Goal: Task Accomplishment & Management: Use online tool/utility

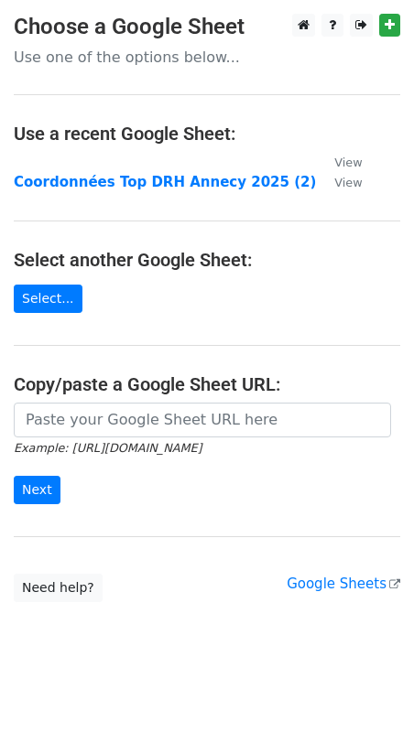
click at [149, 168] on td at bounding box center [165, 162] width 302 height 21
click at [359, 155] on main "Choose a Google Sheet Use one of the options below... Use a recent Google Sheet…" at bounding box center [207, 308] width 414 height 589
click at [143, 158] on td at bounding box center [165, 162] width 302 height 21
click at [58, 293] on link "Select..." at bounding box center [48, 299] width 69 height 28
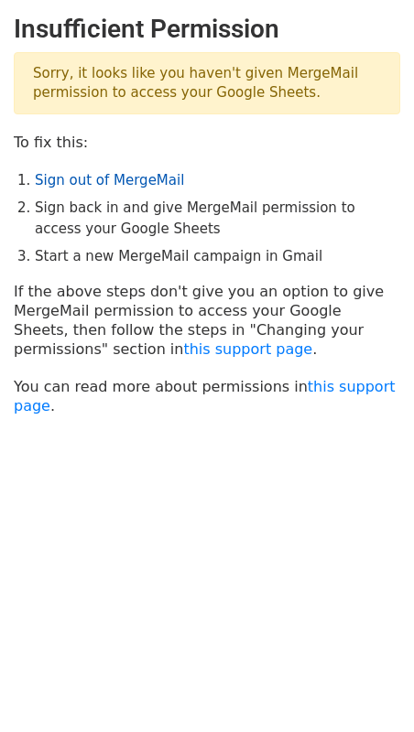
click at [103, 180] on link "Sign out of MergeMail" at bounding box center [109, 180] width 149 height 16
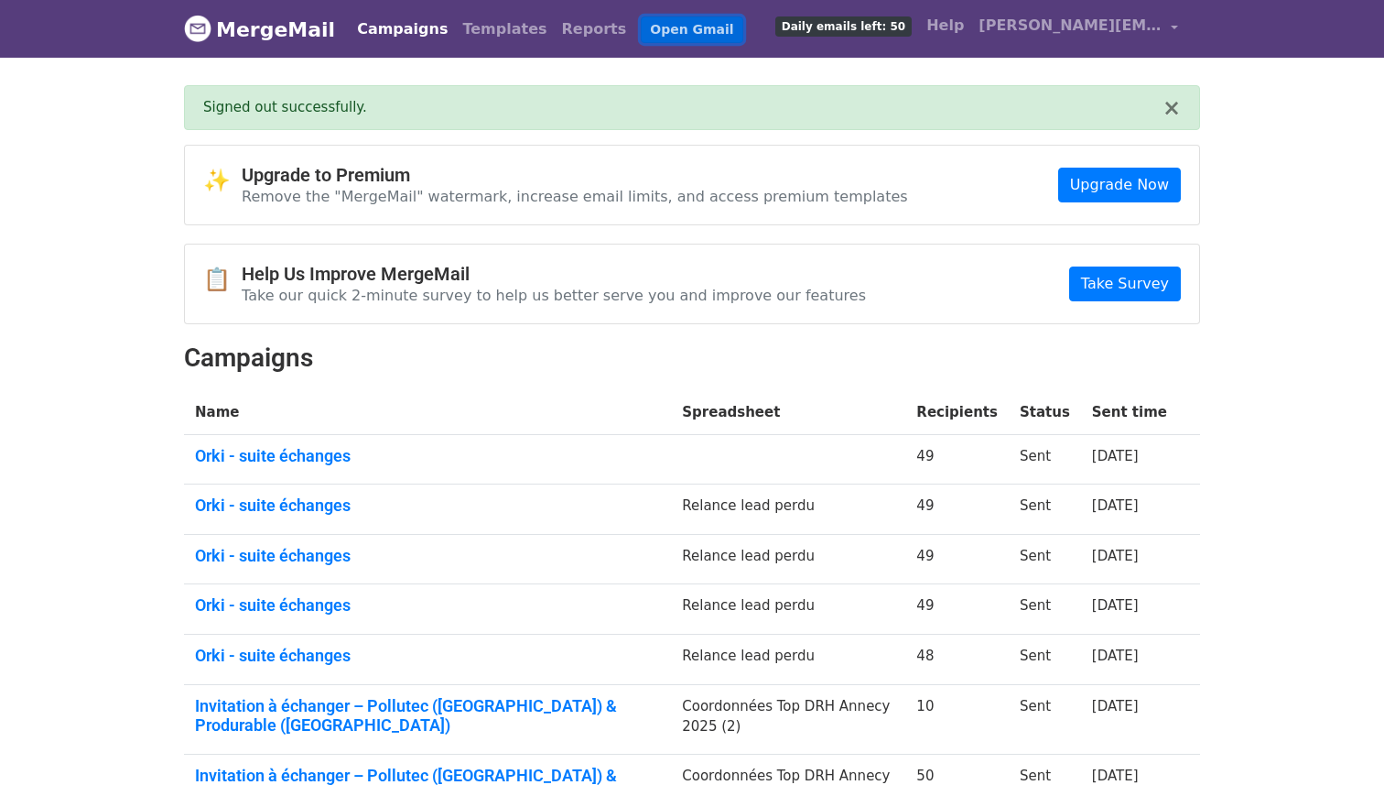
click at [666, 30] on link "Open Gmail" at bounding box center [692, 29] width 102 height 27
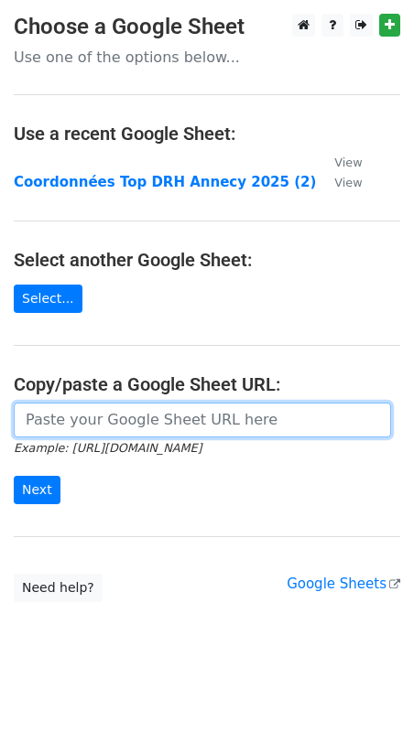
click at [145, 419] on input "url" at bounding box center [202, 420] width 377 height 35
paste input "https://docs.google.com/spreadsheets/d/1vRnBPaEST1CEAWp8cWX5EkNtskf4sx6lO-d8uQf…"
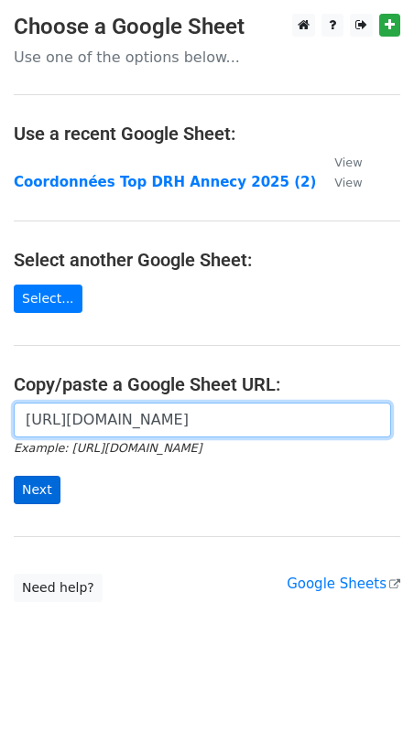
type input "https://docs.google.com/spreadsheets/d/1vRnBPaEST1CEAWp8cWX5EkNtskf4sx6lO-d8uQf…"
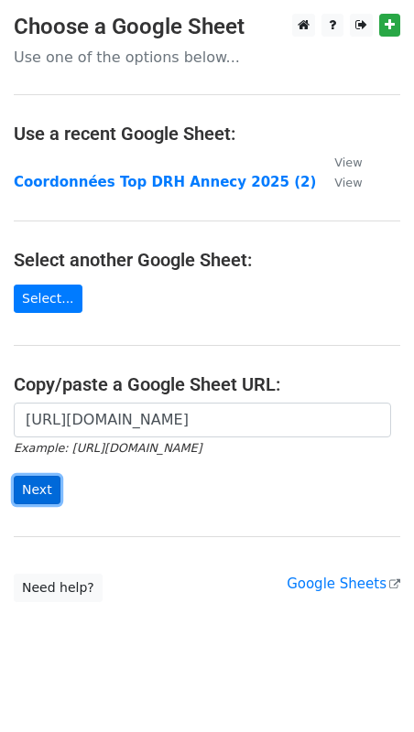
scroll to position [0, 0]
click at [43, 494] on input "Next" at bounding box center [37, 490] width 47 height 28
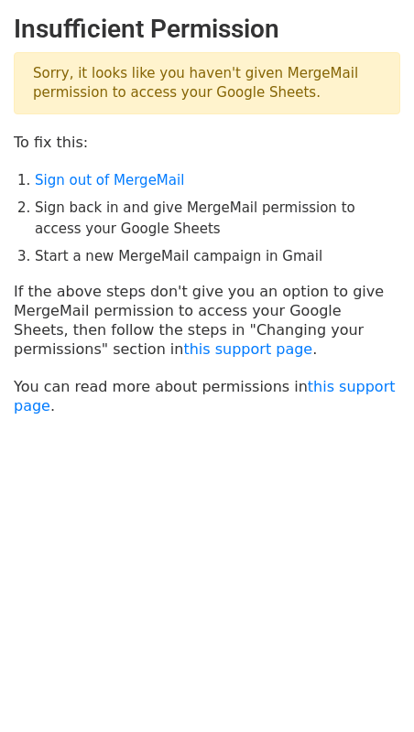
click at [149, 168] on main "Insufficient Permission Sorry, it looks like you haven't given MergeMail permis…" at bounding box center [207, 215] width 414 height 402
click at [147, 179] on link "Sign out of MergeMail" at bounding box center [109, 180] width 149 height 16
click at [127, 170] on li "Sign out of MergeMail" at bounding box center [217, 180] width 365 height 21
click at [127, 175] on link "Sign out of MergeMail" at bounding box center [109, 180] width 149 height 16
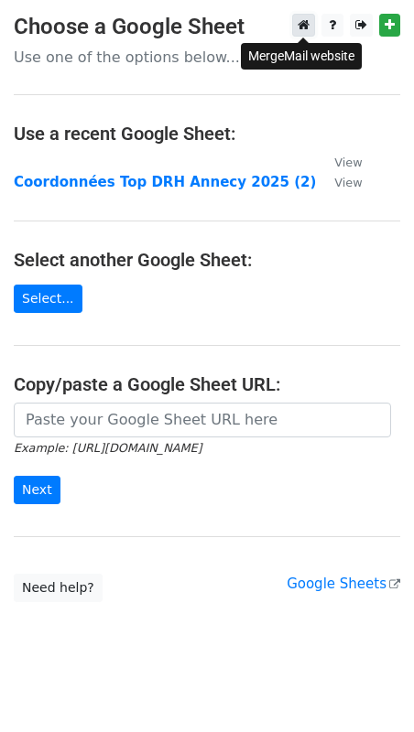
click at [307, 21] on icon at bounding box center [304, 24] width 12 height 13
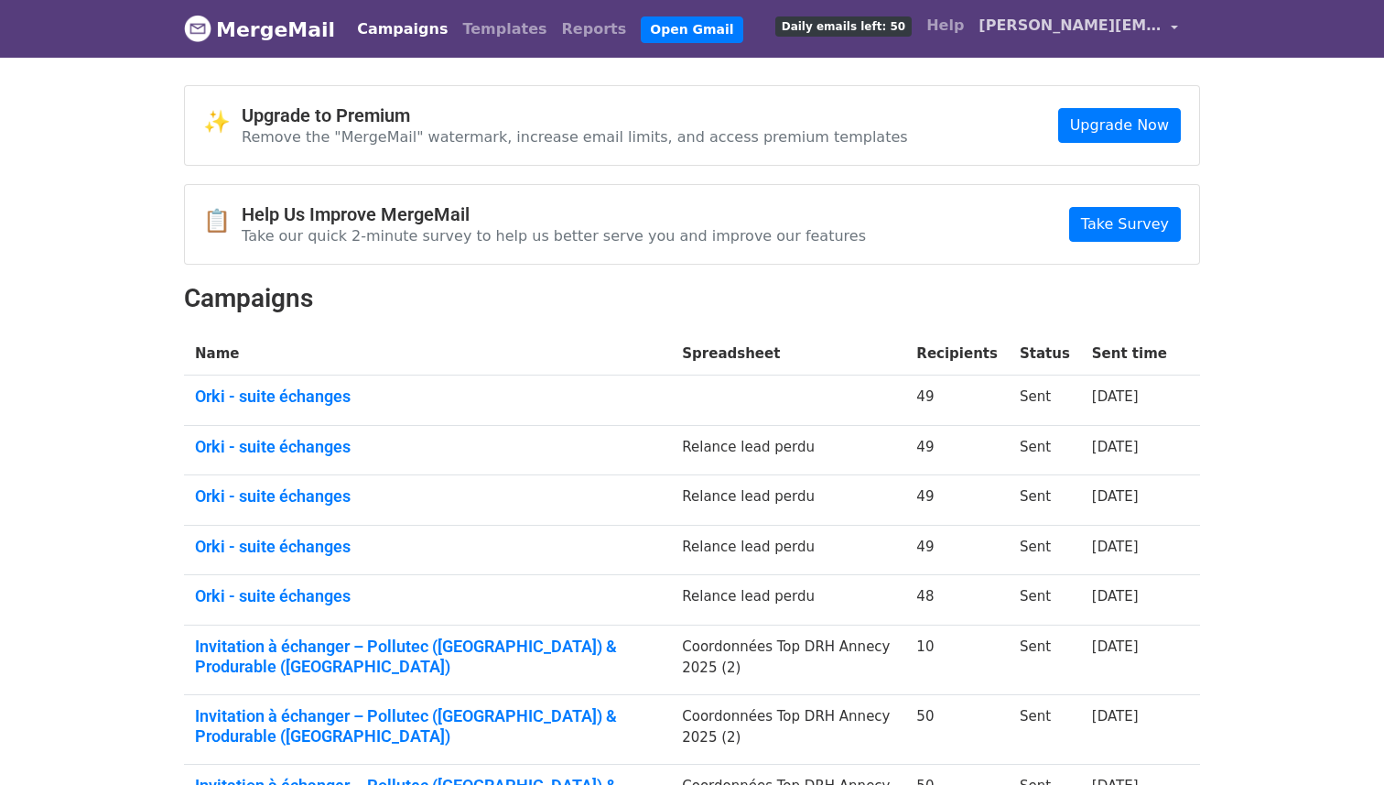
click at [1144, 30] on span "[PERSON_NAME][EMAIL_ADDRESS][DOMAIN_NAME]" at bounding box center [1070, 26] width 183 height 22
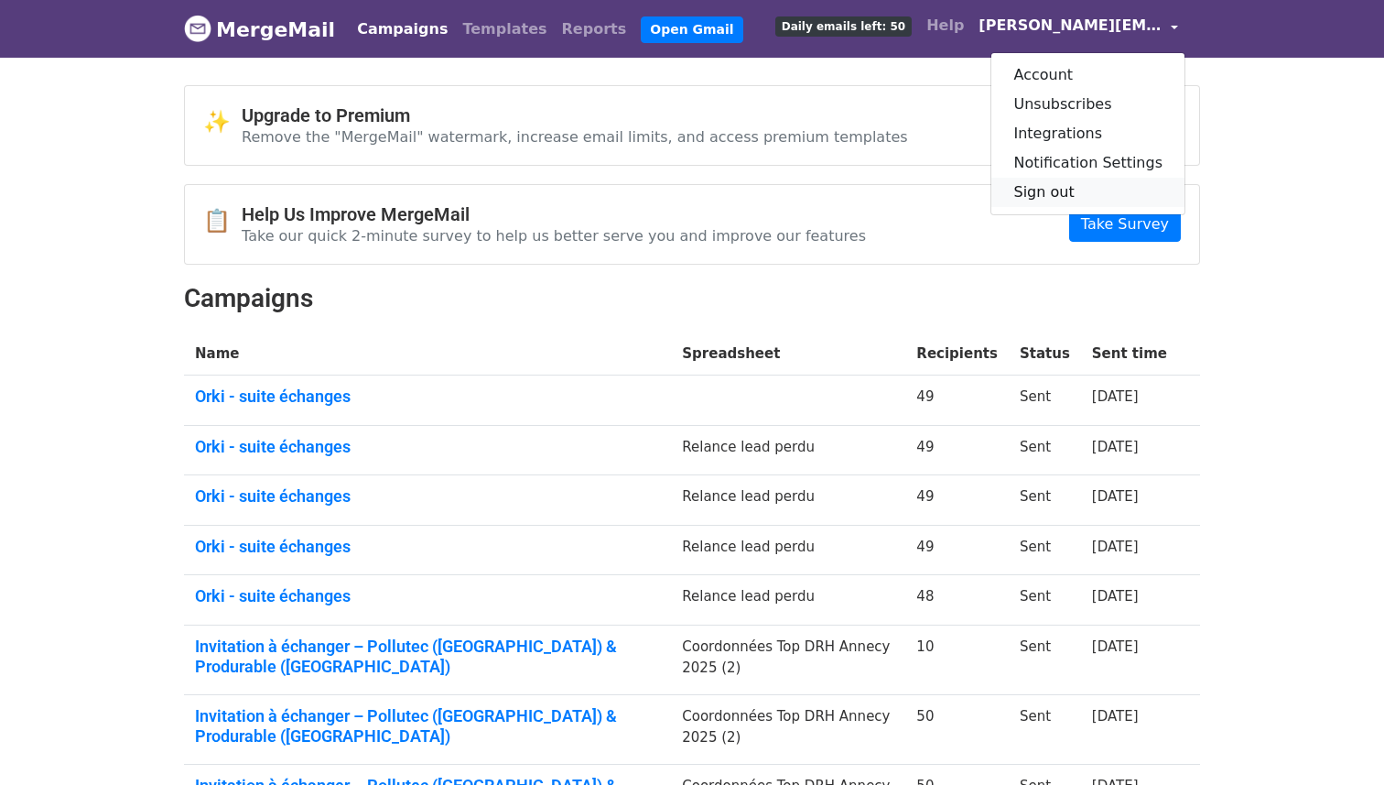
click at [1069, 193] on link "Sign out" at bounding box center [1088, 192] width 193 height 29
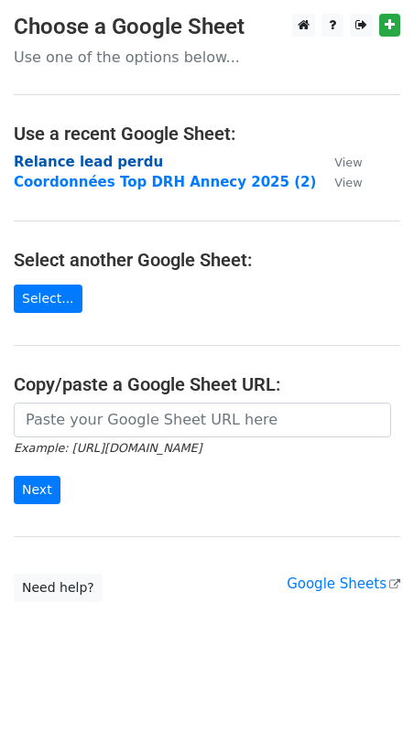
click at [96, 166] on strong "Relance lead perdu" at bounding box center [88, 162] width 149 height 16
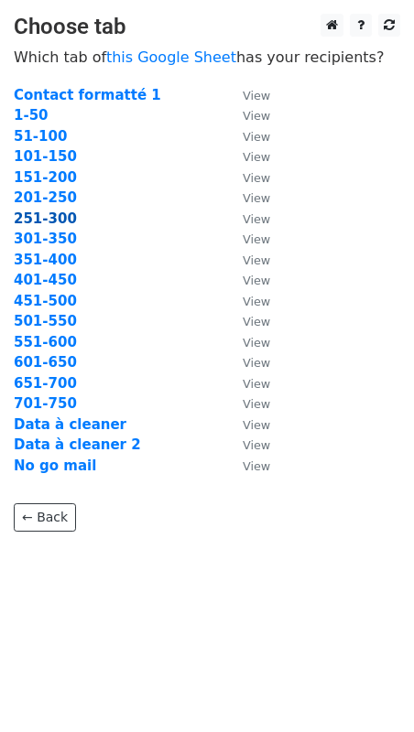
click at [32, 217] on strong "251-300" at bounding box center [45, 219] width 63 height 16
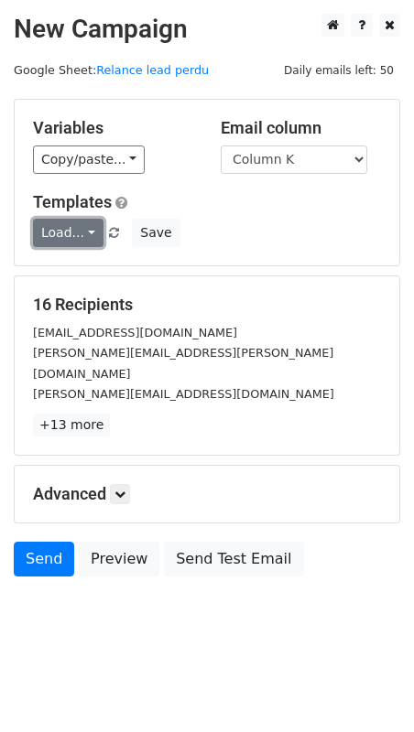
click at [58, 238] on link "Load..." at bounding box center [68, 233] width 70 height 28
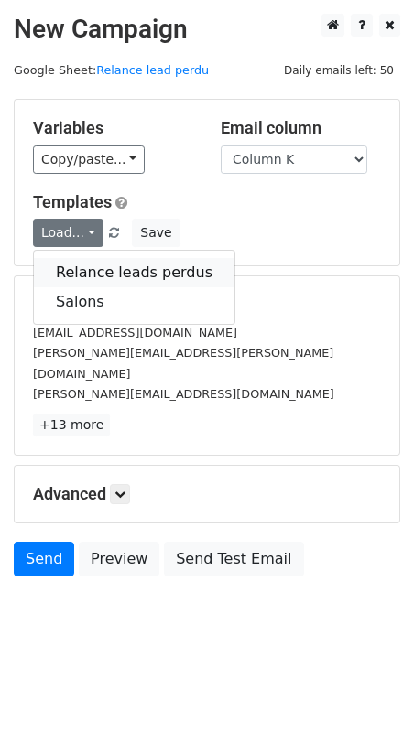
click at [73, 278] on link "Relance leads perdus" at bounding box center [134, 272] width 201 height 29
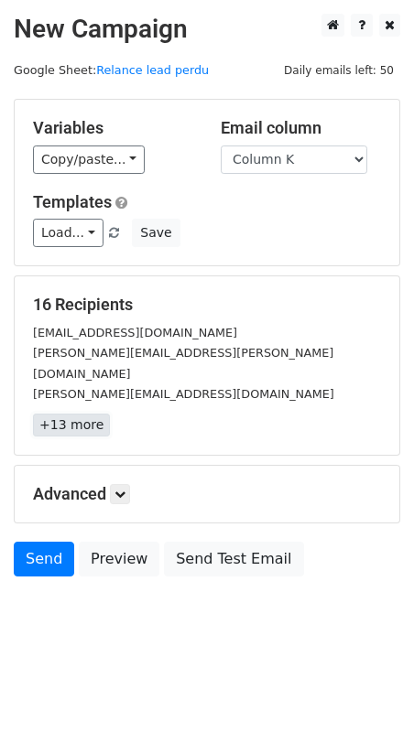
click at [81, 414] on link "+13 more" at bounding box center [71, 425] width 77 height 23
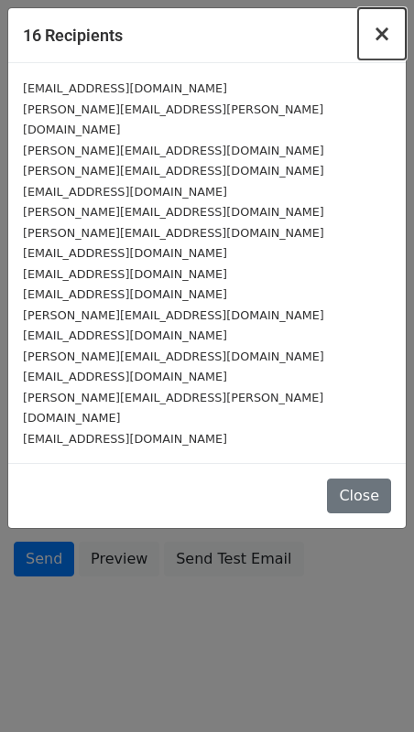
click at [387, 27] on span "×" at bounding box center [382, 34] width 18 height 26
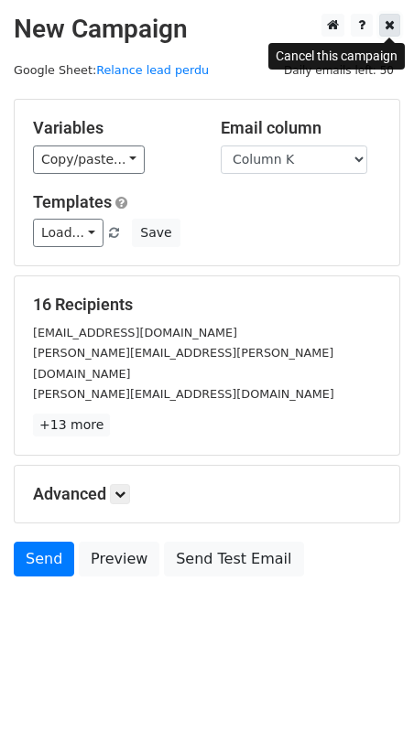
click at [397, 31] on link at bounding box center [389, 25] width 21 height 23
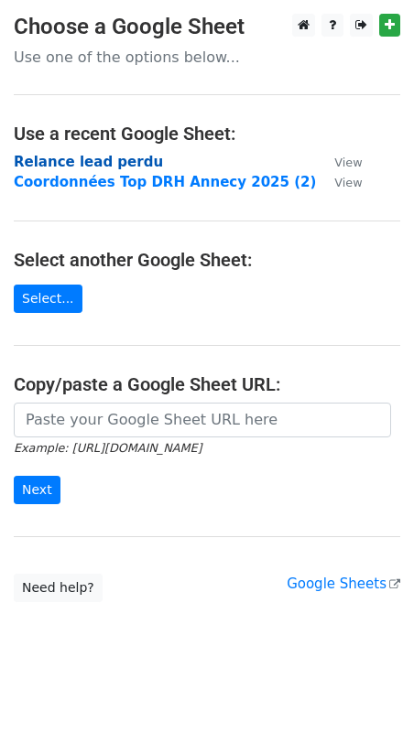
click at [51, 159] on strong "Relance lead perdu" at bounding box center [88, 162] width 149 height 16
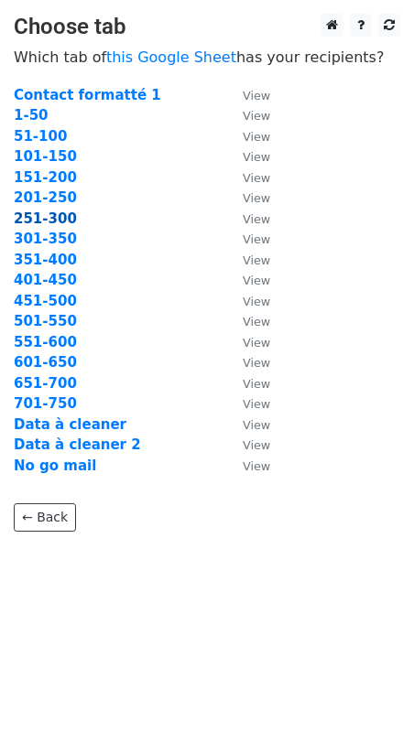
click at [41, 215] on strong "251-300" at bounding box center [45, 219] width 63 height 16
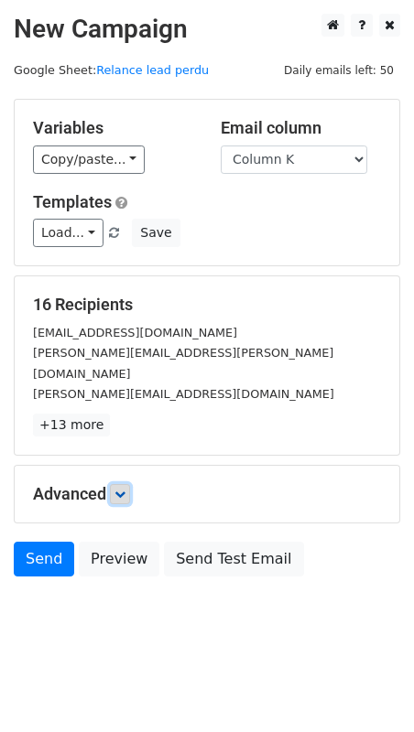
click at [124, 489] on icon at bounding box center [119, 494] width 11 height 11
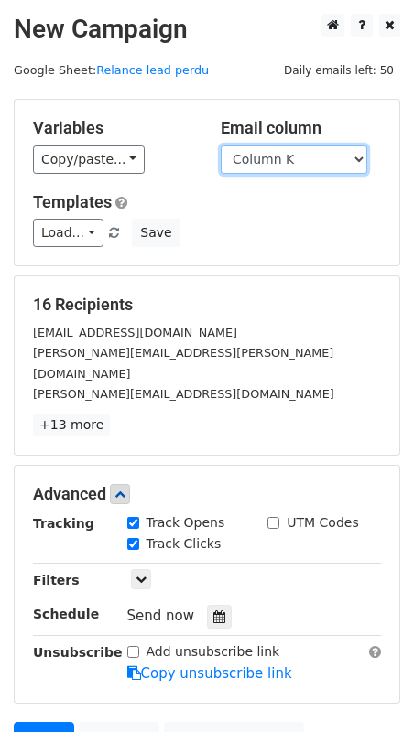
click at [328, 157] on select "Column A Column B Column C Column D Column E Column F Column G Column H Column …" at bounding box center [294, 160] width 146 height 28
click at [221, 146] on select "Column A Column B Column C Column D Column E Column F Column G Column H Column …" at bounding box center [294, 160] width 146 height 28
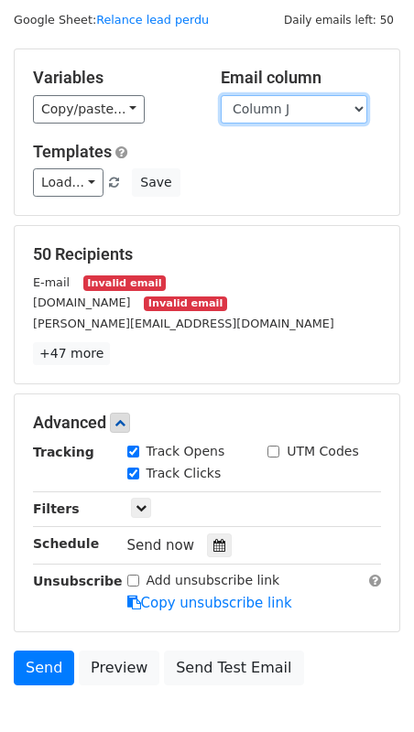
scroll to position [65, 0]
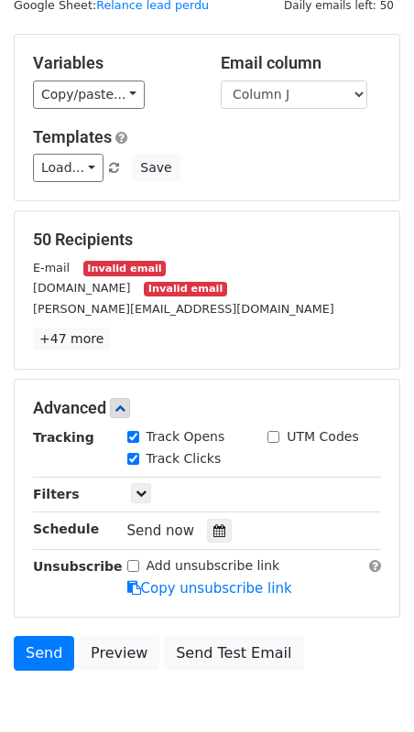
click at [248, 288] on div "capelia.net Invalid email" at bounding box center [206, 287] width 375 height 21
click at [297, 98] on select "Column A Column B Column C Column D Column E Column F Column G Column H Column …" at bounding box center [294, 95] width 146 height 28
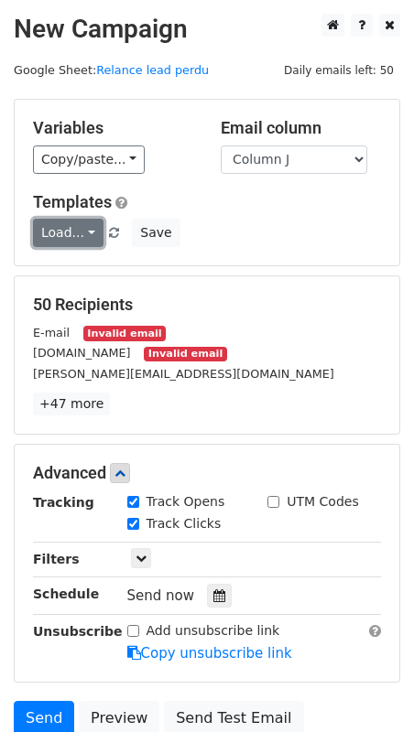
click at [68, 235] on link "Load..." at bounding box center [68, 233] width 70 height 28
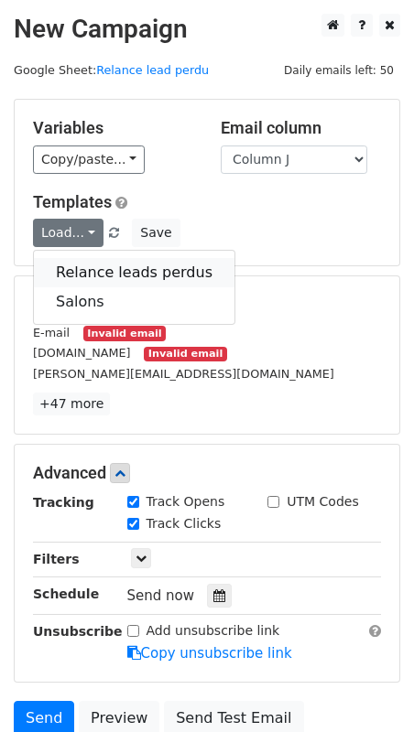
click at [71, 274] on link "Relance leads perdus" at bounding box center [134, 272] width 201 height 29
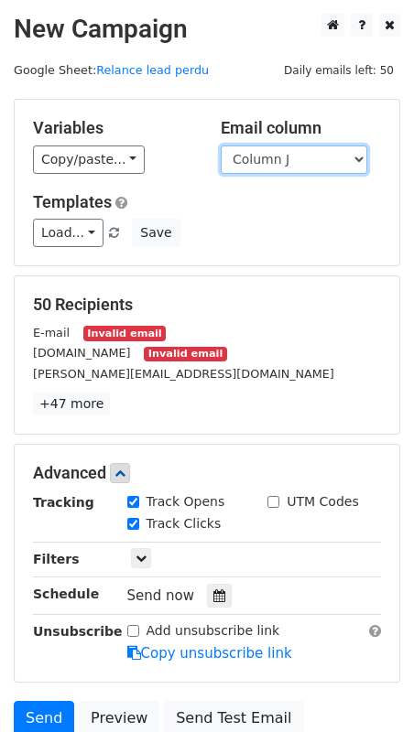
click at [328, 158] on select "Column A Column B Column C Column D Column E Column F Column G Column H Column …" at bounding box center [294, 160] width 146 height 28
click at [221, 146] on select "Column A Column B Column C Column D Column E Column F Column G Column H Column …" at bounding box center [294, 160] width 146 height 28
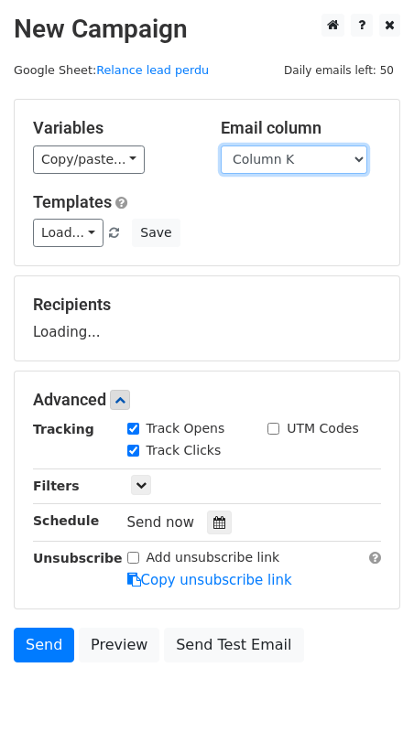
click at [315, 159] on select "Column A Column B Column C Column D Column E Column F Column G Column H Column …" at bounding box center [294, 160] width 146 height 28
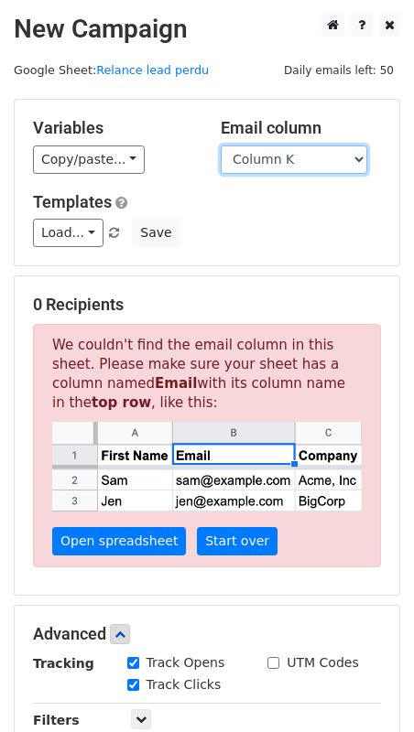
select select "Column J"
click at [221, 146] on select "Column A Column B Column C Column D Column E Column F Column G Column H Column …" at bounding box center [294, 160] width 146 height 28
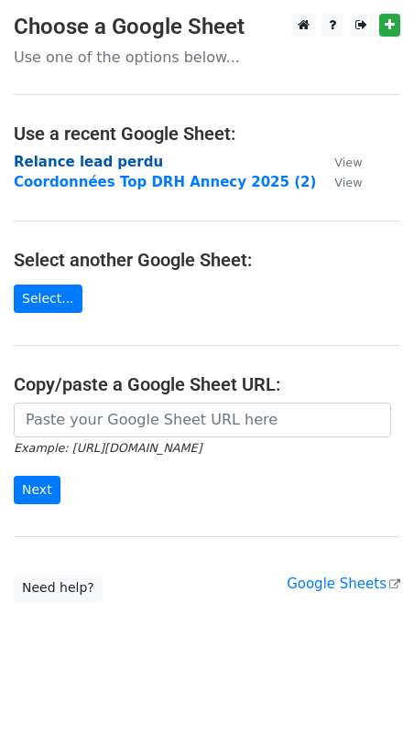
click at [110, 161] on strong "Relance lead perdu" at bounding box center [88, 162] width 149 height 16
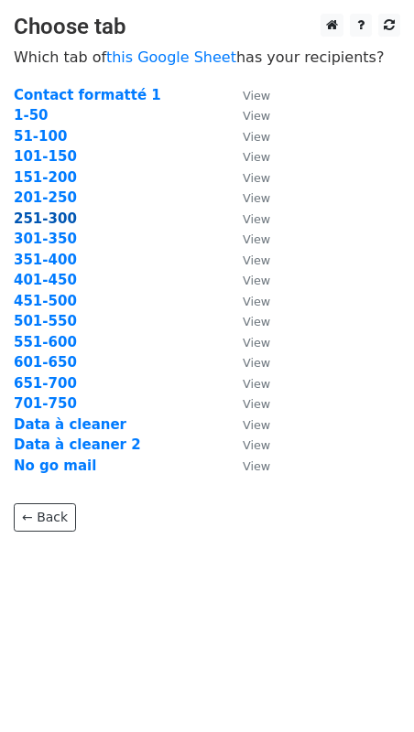
click at [43, 218] on strong "251-300" at bounding box center [45, 219] width 63 height 16
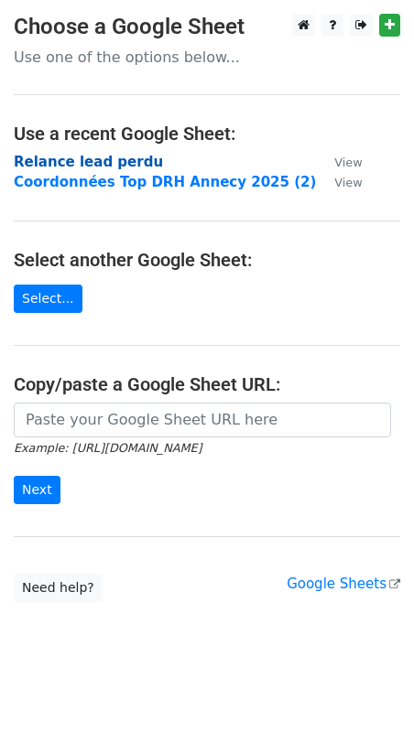
click at [113, 162] on strong "Relance lead perdu" at bounding box center [88, 162] width 149 height 16
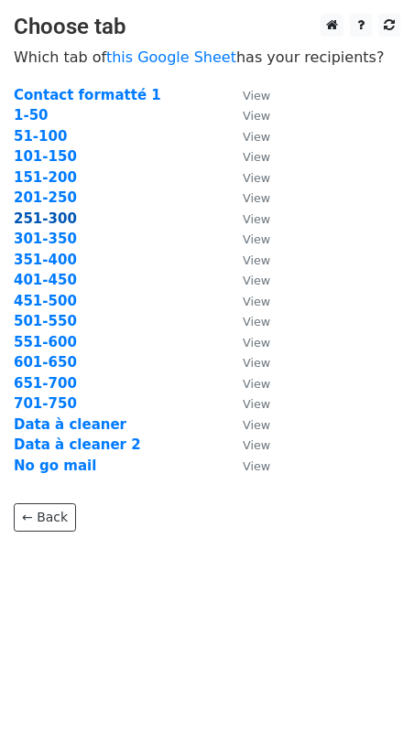
click at [41, 212] on strong "251-300" at bounding box center [45, 219] width 63 height 16
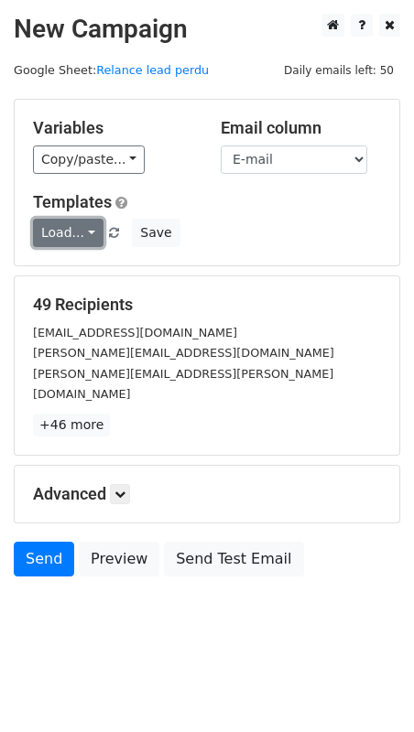
click at [59, 241] on link "Load..." at bounding box center [68, 233] width 70 height 28
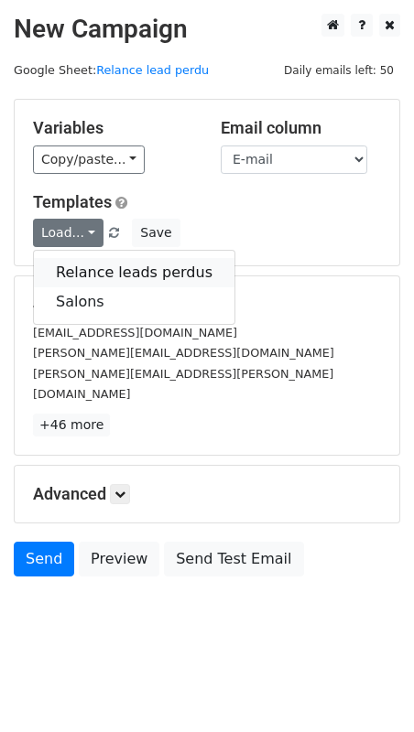
click at [90, 270] on link "Relance leads perdus" at bounding box center [134, 272] width 201 height 29
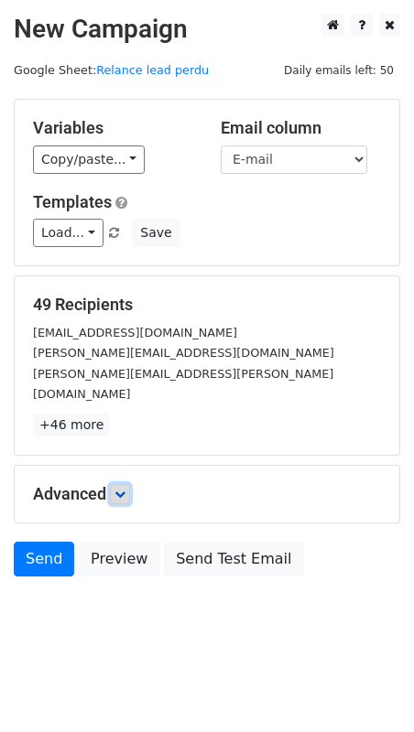
click at [118, 489] on icon at bounding box center [119, 494] width 11 height 11
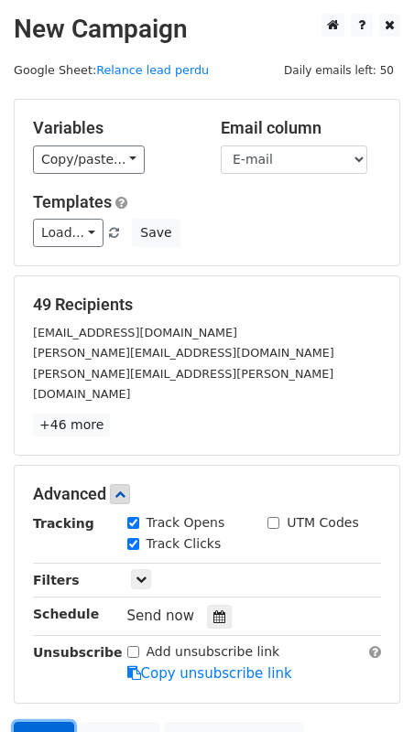
click at [35, 722] on link "Send" at bounding box center [44, 739] width 60 height 35
